Goal: Task Accomplishment & Management: Manage account settings

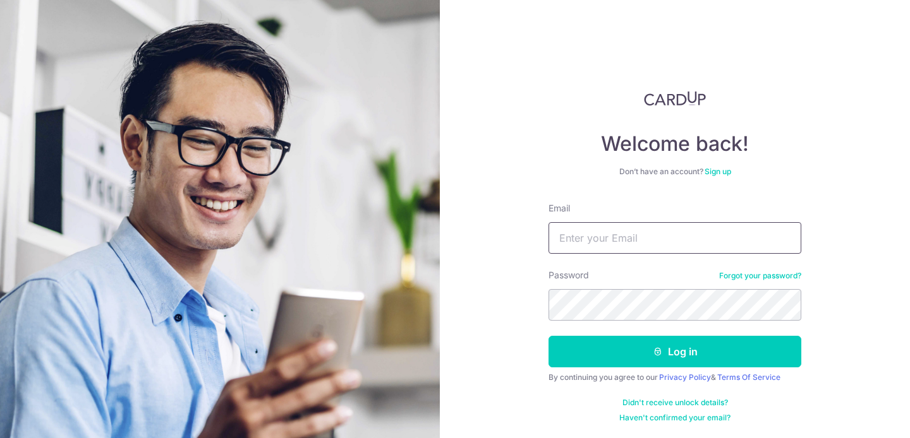
click at [632, 229] on input "Email" at bounding box center [674, 238] width 253 height 32
type input "hunan0121@gmail.com"
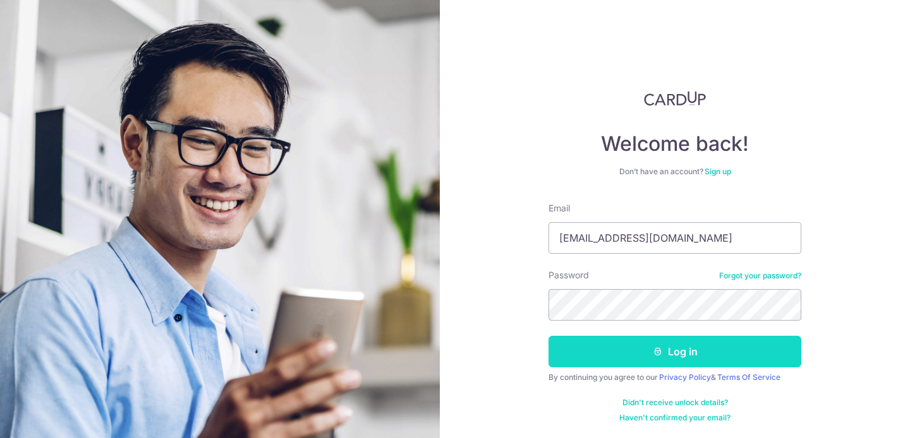
click at [668, 353] on button "Log in" at bounding box center [674, 352] width 253 height 32
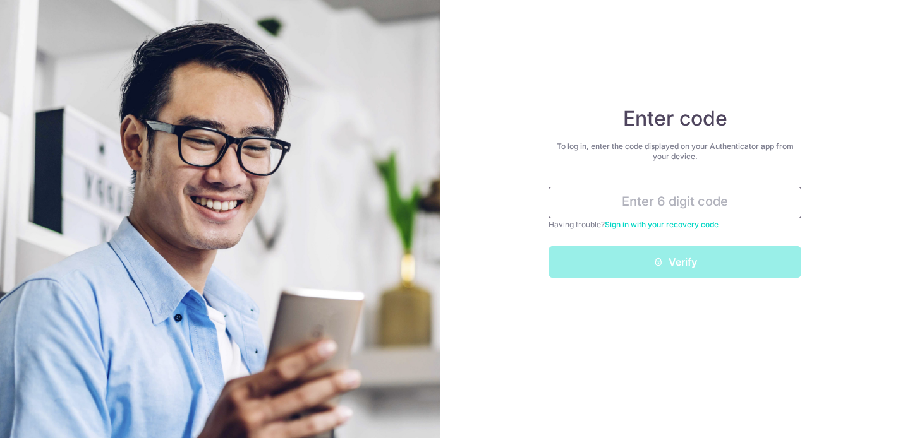
click at [675, 202] on input "text" at bounding box center [674, 203] width 253 height 32
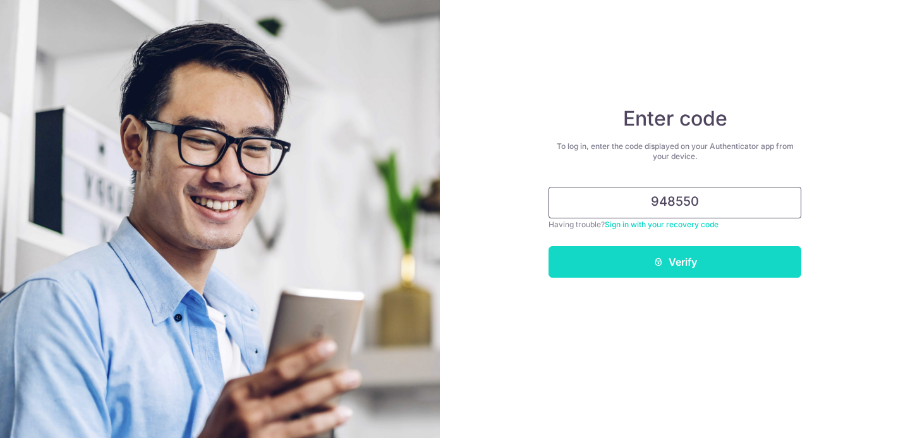
type input "948550"
click at [698, 267] on button "Verify" at bounding box center [674, 262] width 253 height 32
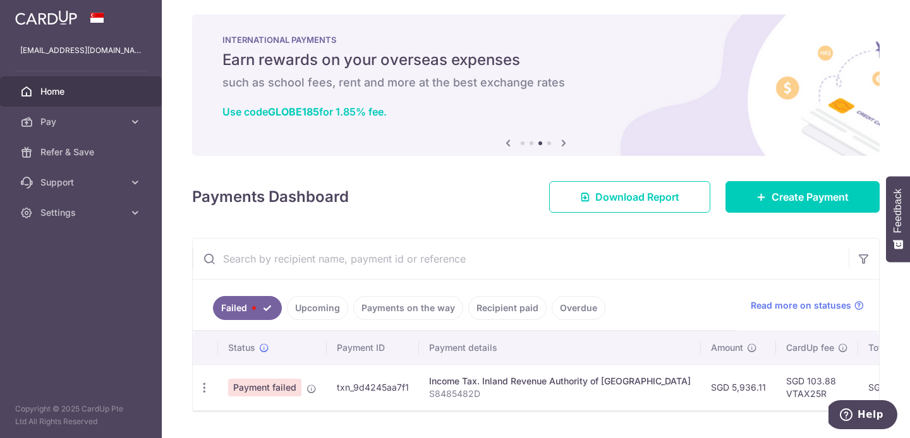
scroll to position [39, 0]
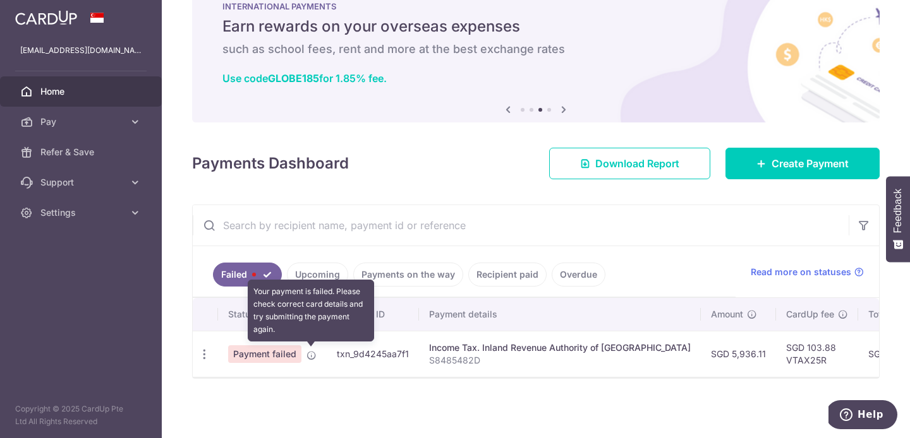
click at [310, 355] on icon at bounding box center [311, 356] width 10 height 10
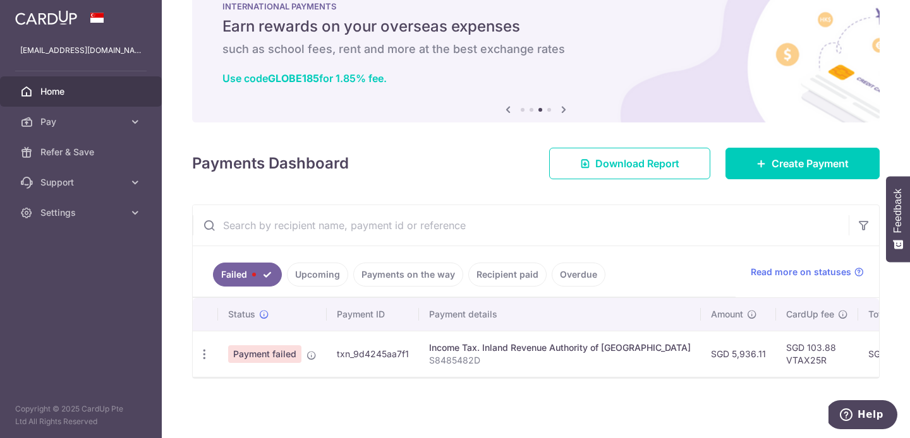
click at [283, 355] on span "Payment failed" at bounding box center [264, 355] width 73 height 18
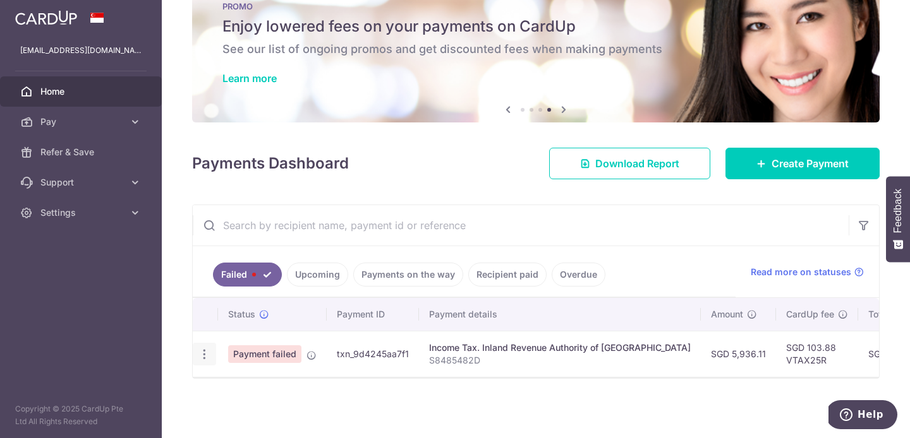
click at [205, 351] on icon "button" at bounding box center [204, 354] width 13 height 13
click at [250, 392] on span "Update payment" at bounding box center [272, 389] width 86 height 15
radio input "true"
type input "5,936.11"
type input "S8485482D"
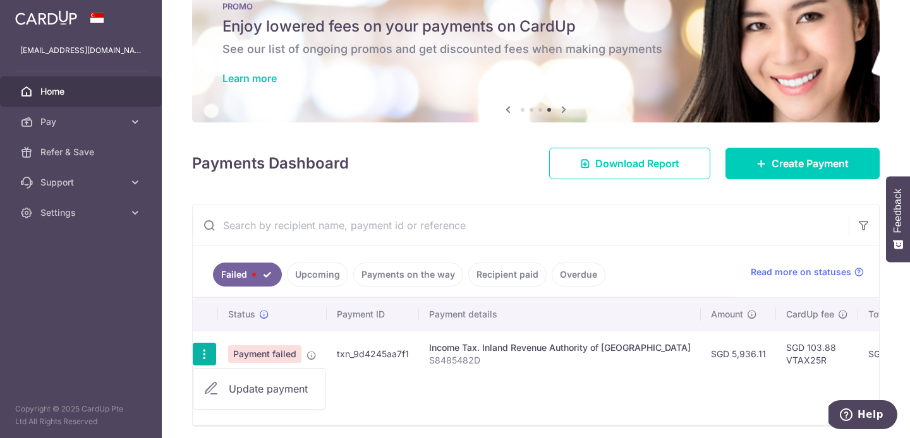
type input "VTAX25R"
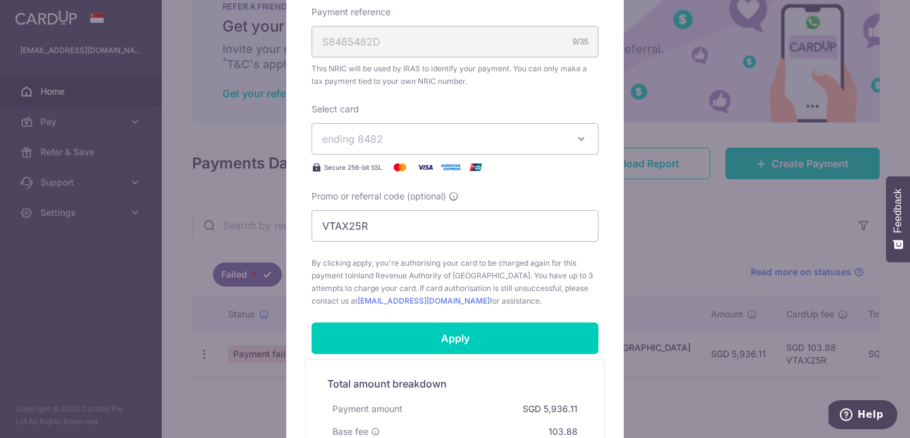
scroll to position [322, 0]
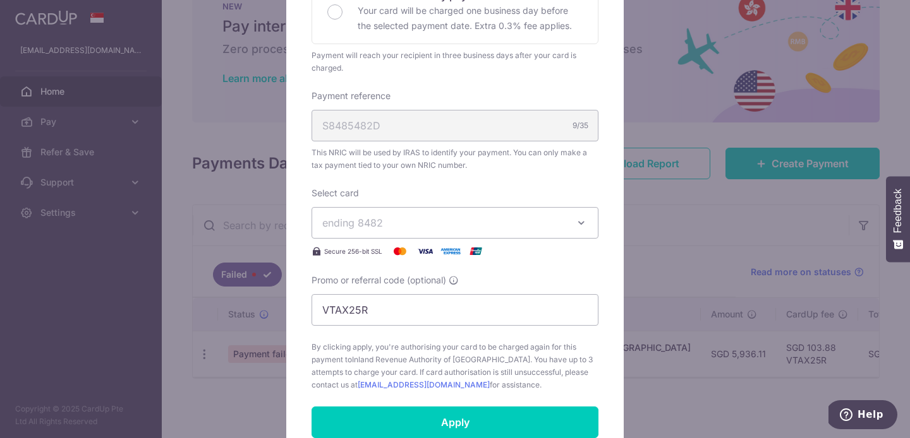
click at [454, 223] on span "ending 8482" at bounding box center [443, 222] width 243 height 15
click at [610, 235] on div "Edit payment By clicking apply, you will make changes to all payments to Inland…" at bounding box center [454, 190] width 337 height 840
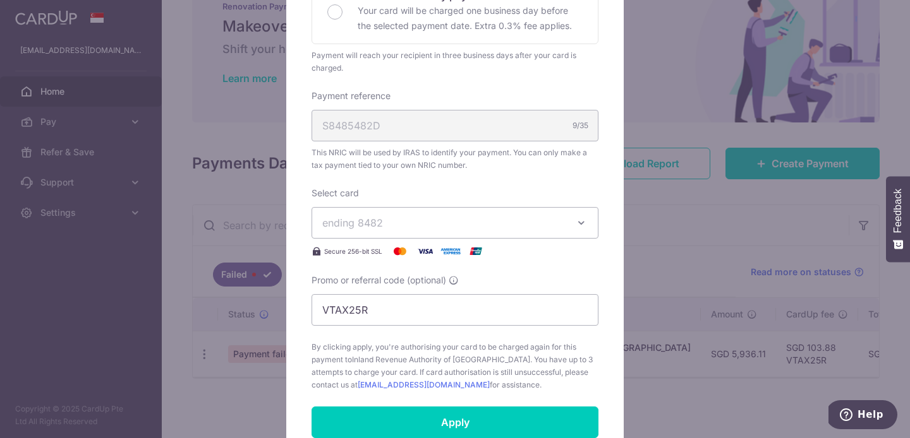
click at [715, 246] on div "Edit payment By clicking apply, you will make changes to all payments to Inland…" at bounding box center [455, 219] width 910 height 438
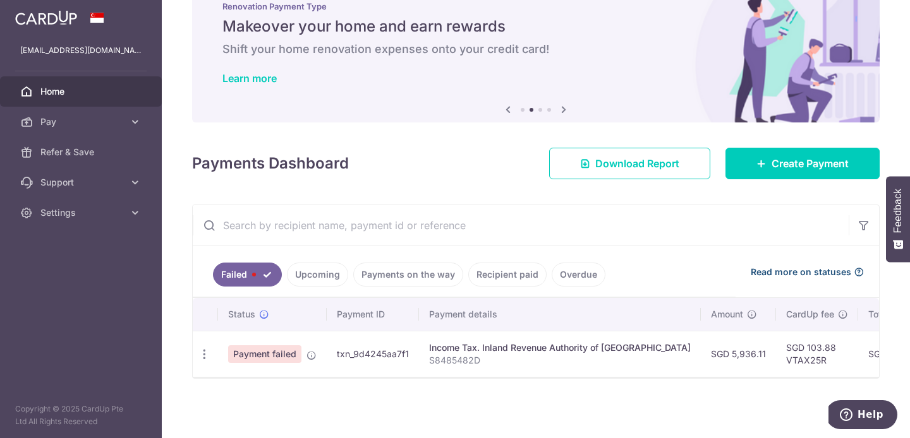
click at [790, 270] on span "Read more on statuses" at bounding box center [800, 272] width 100 height 13
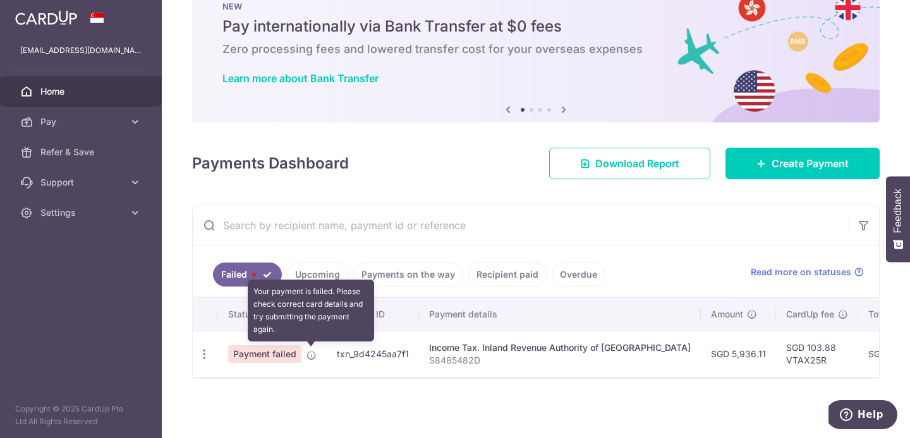
click at [310, 356] on icon at bounding box center [311, 356] width 10 height 10
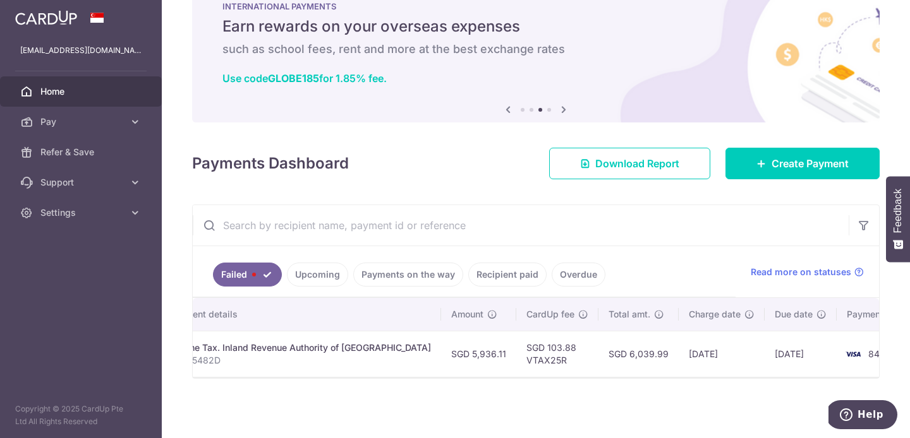
scroll to position [0, 258]
click at [443, 356] on td "SGD 5,936.11" at bounding box center [480, 354] width 75 height 46
copy td "5,936.11"
